Goal: Task Accomplishment & Management: Use online tool/utility

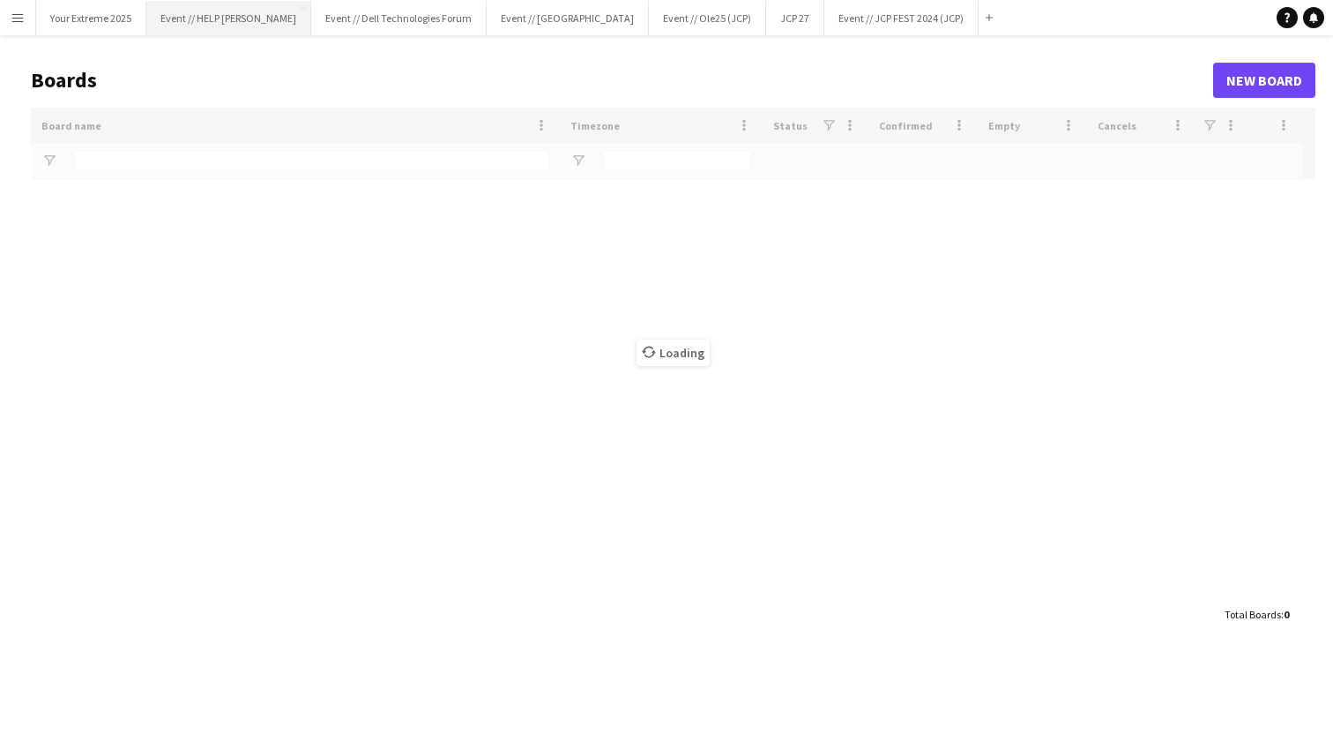
type input "****"
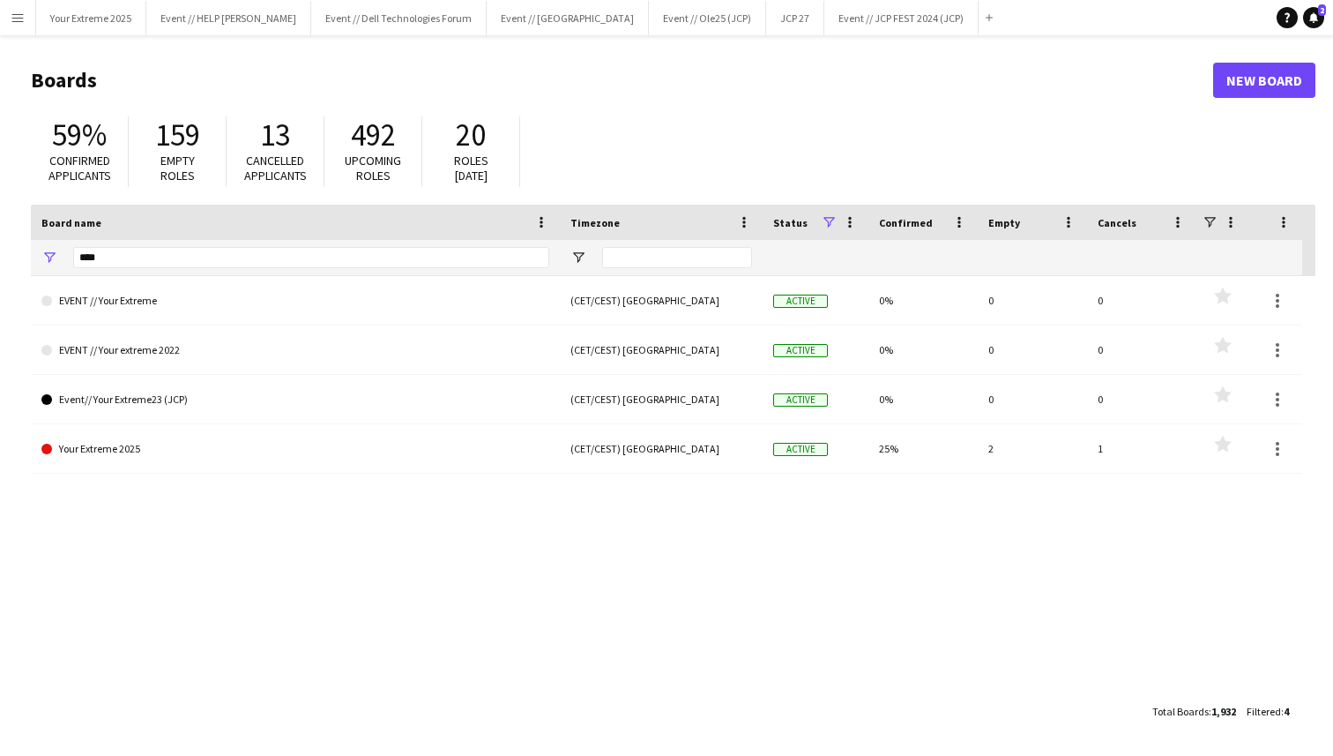
click at [256, 60] on header "Boards New Board" at bounding box center [673, 80] width 1285 height 55
click at [377, 26] on button "Event // Dell Technologies Forum Close" at bounding box center [398, 18] width 175 height 34
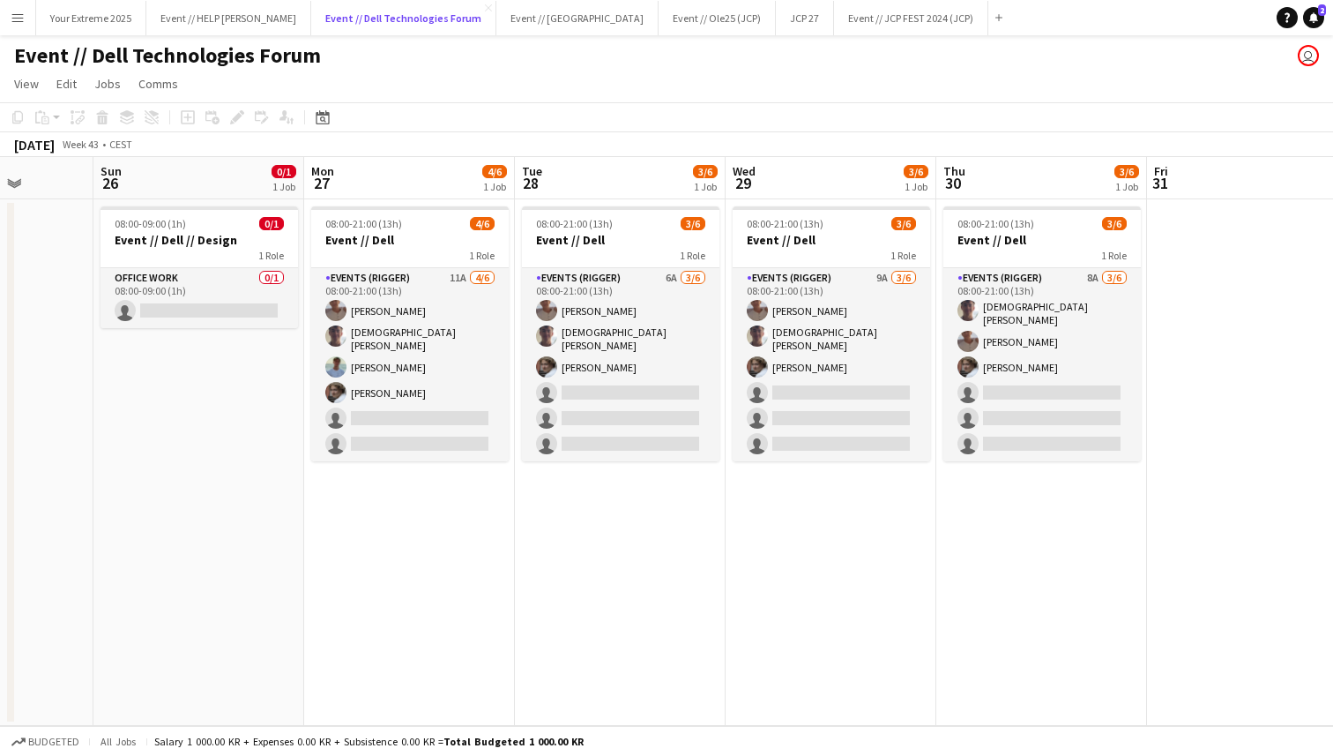
scroll to position [0, 547]
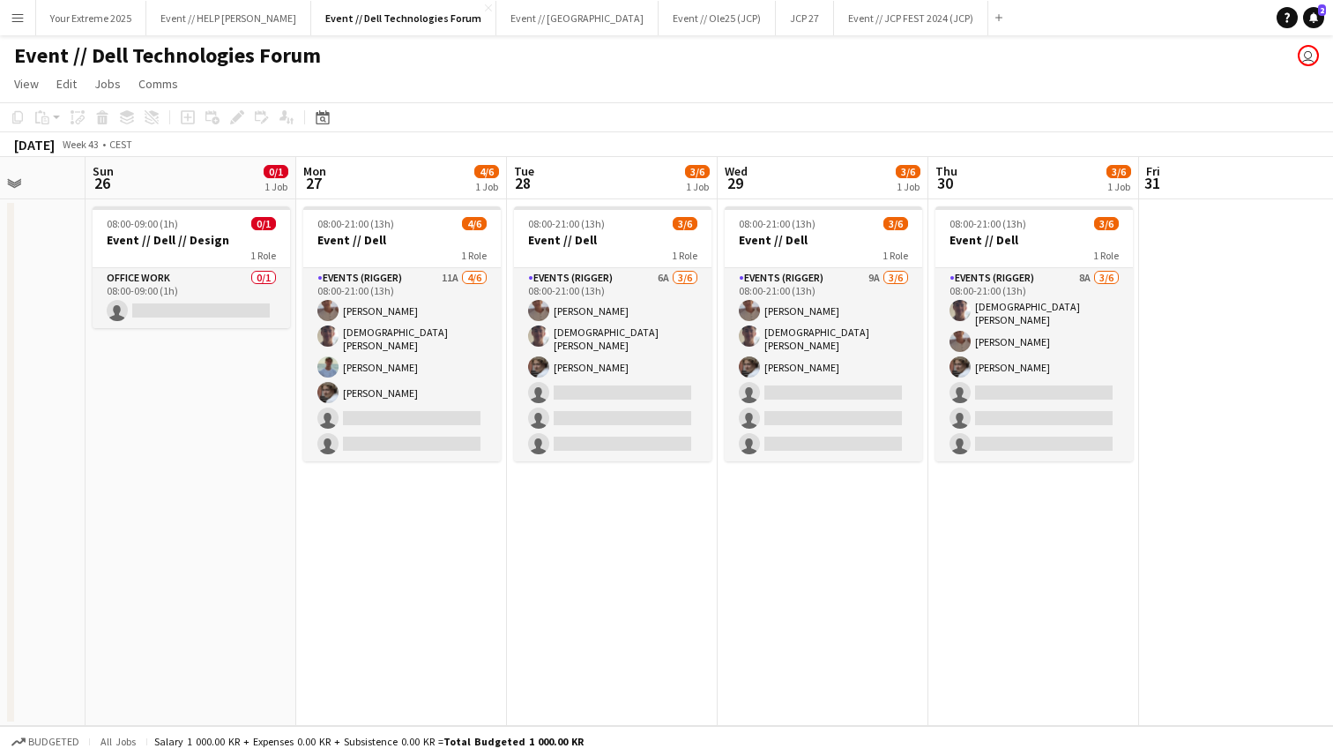
click at [1230, 395] on app-date-cell at bounding box center [1244, 462] width 211 height 526
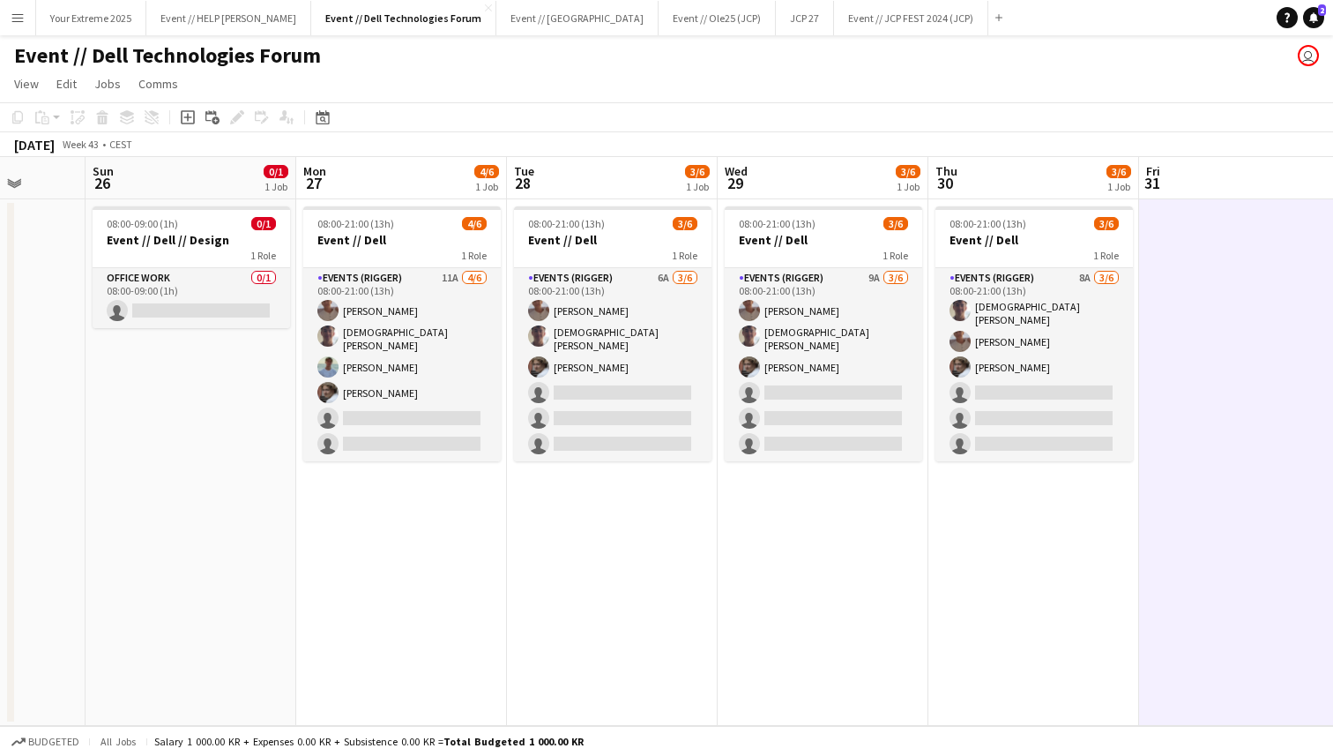
scroll to position [0, 534]
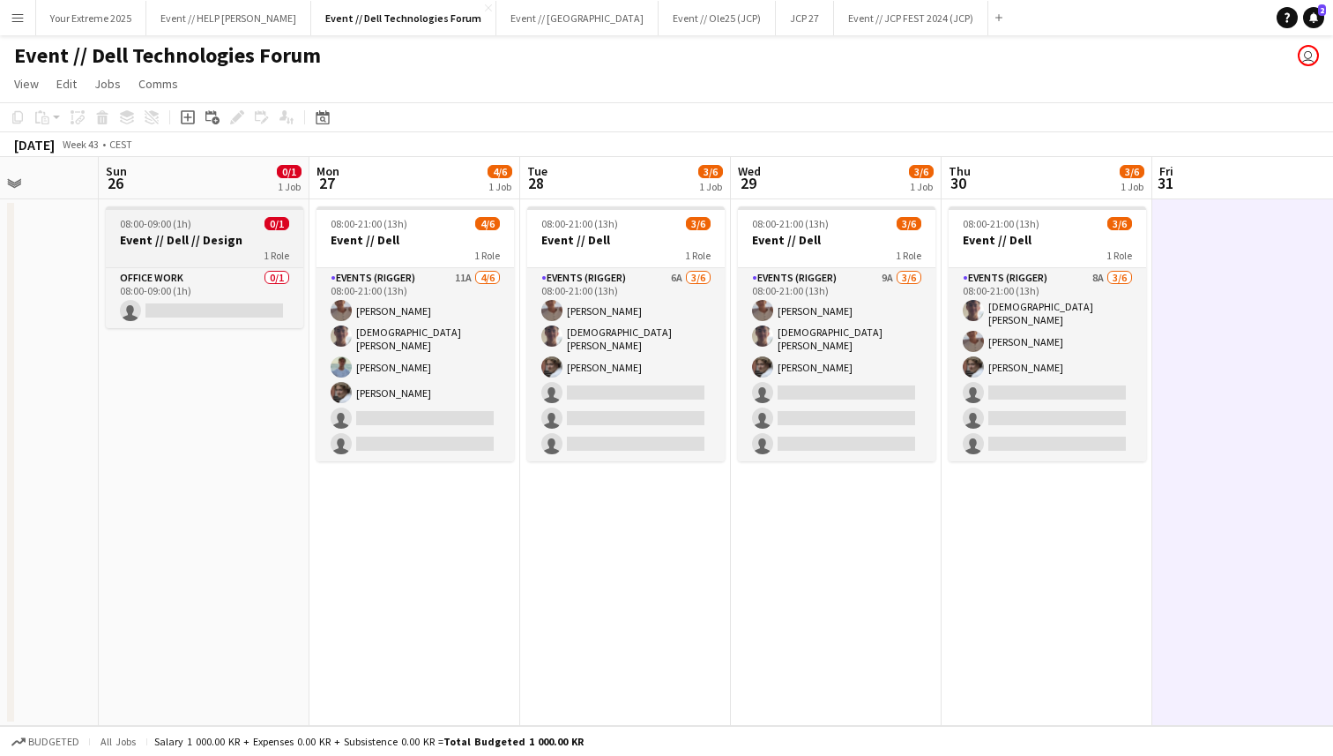
click at [216, 240] on h3 "Event // Dell // Design" at bounding box center [205, 240] width 198 height 16
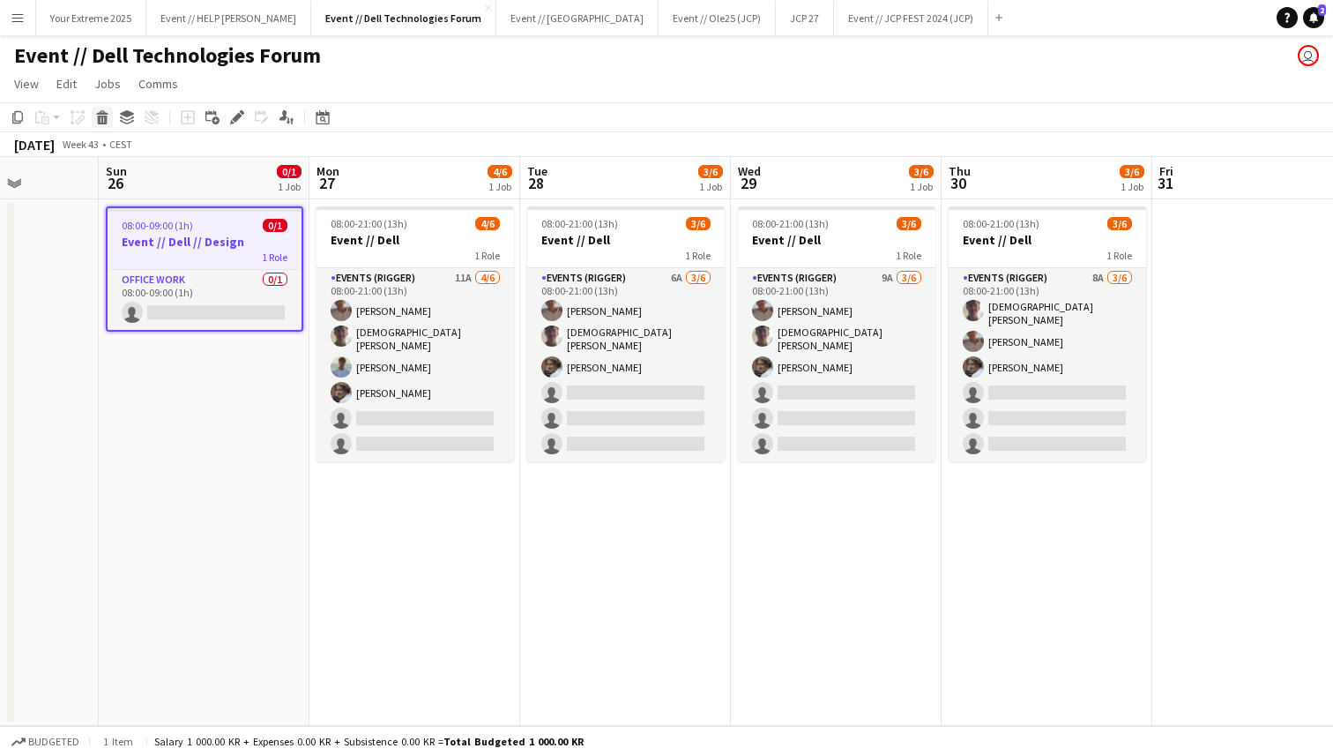
click at [106, 120] on icon at bounding box center [103, 120] width 10 height 9
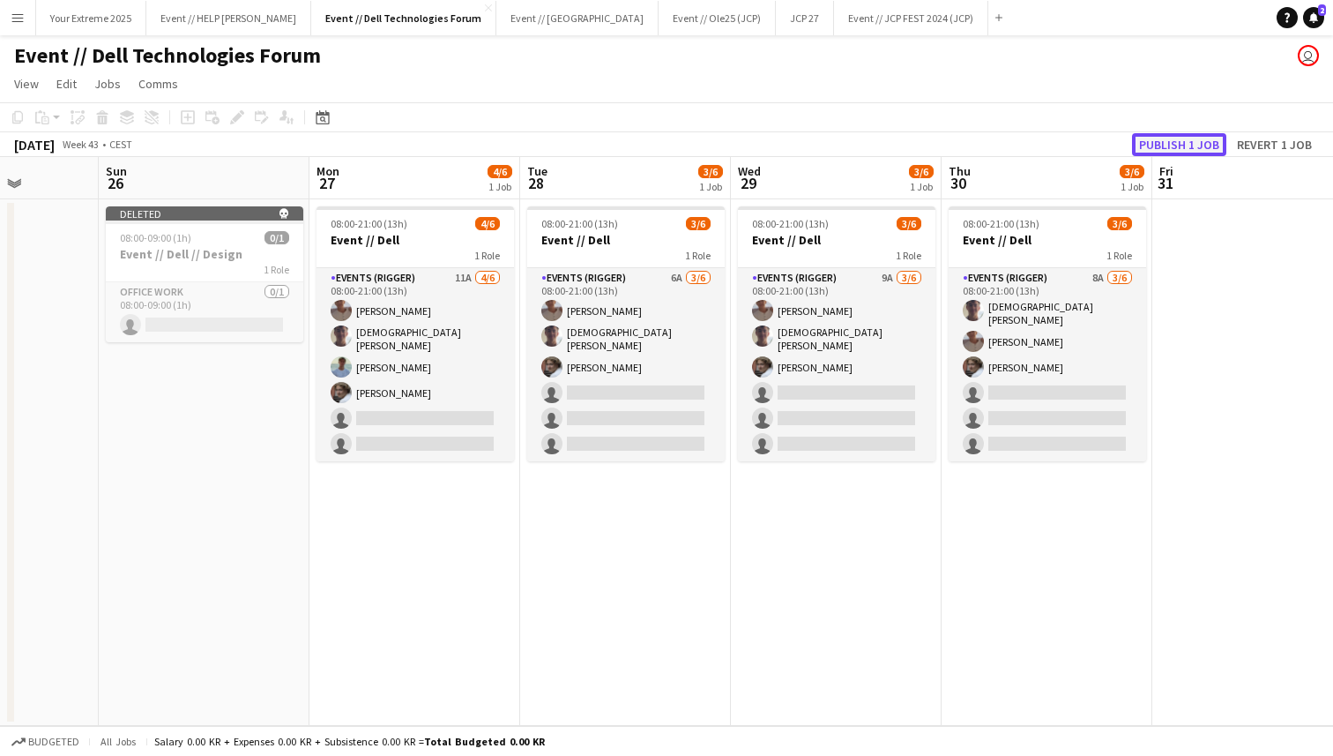
click at [1187, 146] on button "Publish 1 job" at bounding box center [1179, 144] width 94 height 23
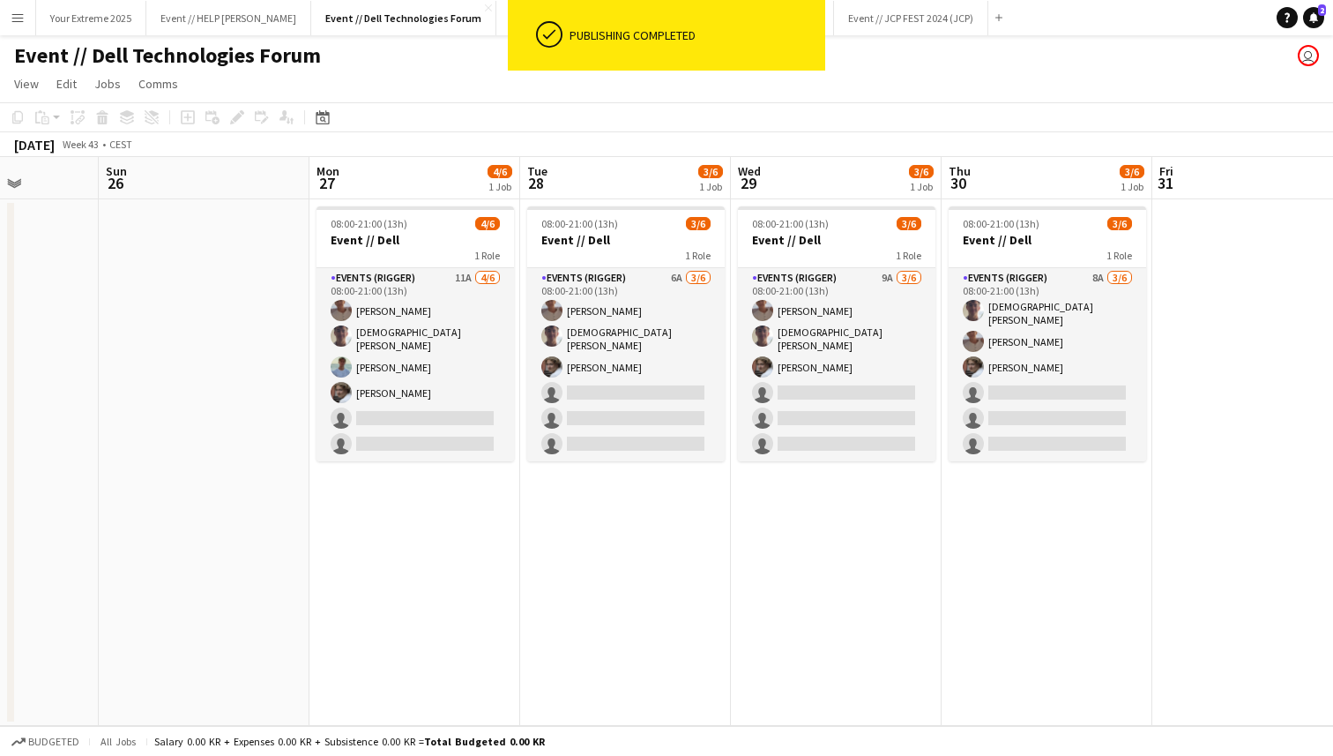
click at [252, 418] on app-date-cell at bounding box center [204, 462] width 211 height 526
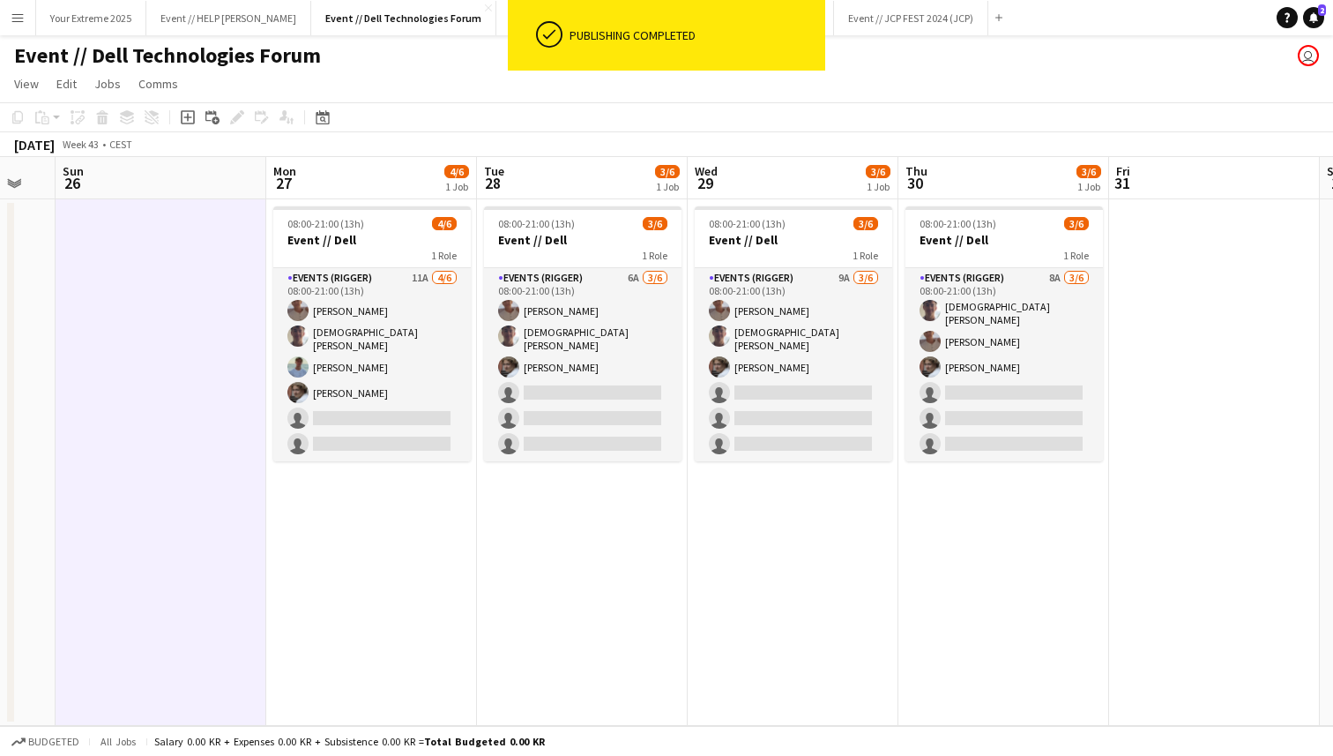
scroll to position [0, 572]
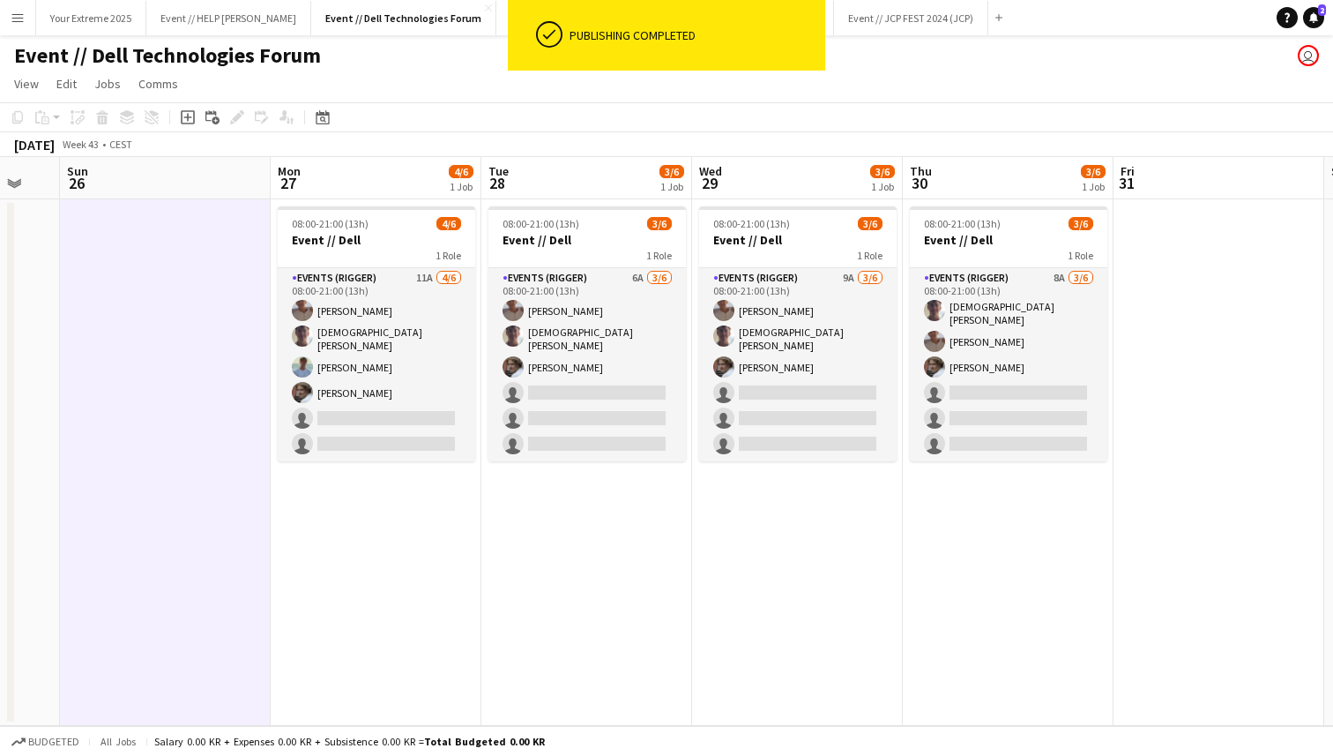
click at [1176, 480] on app-date-cell at bounding box center [1219, 462] width 211 height 526
